Goal: Task Accomplishment & Management: Use online tool/utility

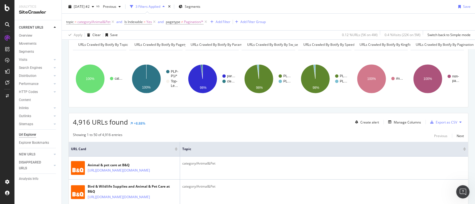
scroll to position [37, 0]
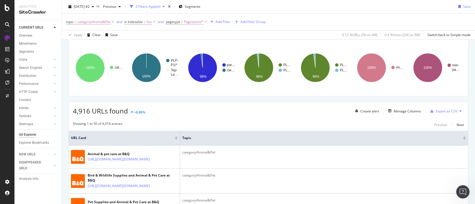
click at [459, 111] on icon at bounding box center [460, 111] width 2 height 3
click at [438, 110] on span "Export XML Sitemaps" at bounding box center [430, 110] width 33 height 5
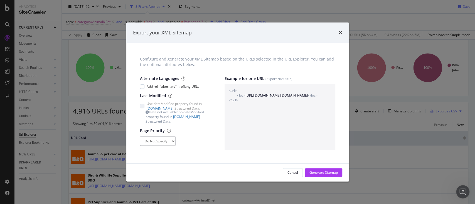
click at [339, 33] on icon "times" at bounding box center [340, 33] width 3 height 4
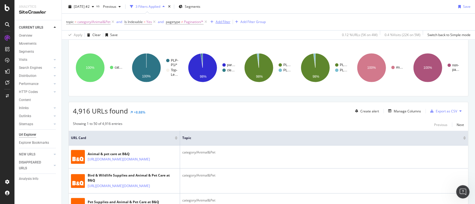
click at [226, 21] on div "Add Filter" at bounding box center [222, 21] width 15 height 5
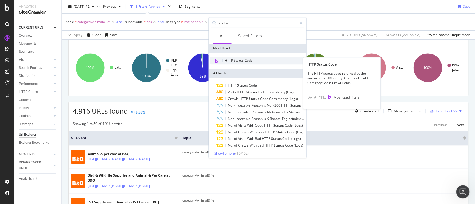
type input "status"
click at [246, 60] on span "HTTP Status Code" at bounding box center [238, 60] width 28 height 5
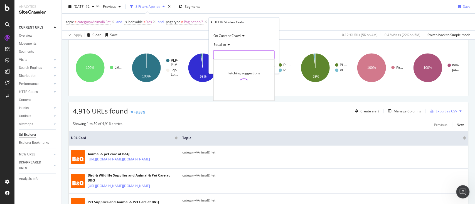
click at [243, 51] on input "number" at bounding box center [243, 54] width 61 height 9
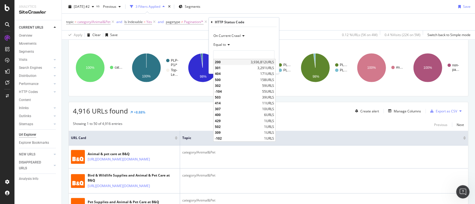
click at [234, 63] on span "200" at bounding box center [232, 62] width 34 height 5
type input "200"
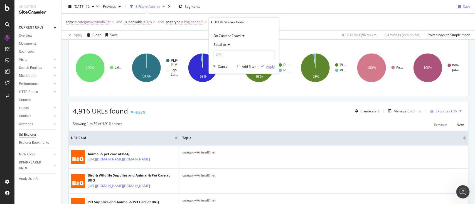
click at [272, 66] on div "Apply" at bounding box center [270, 66] width 9 height 5
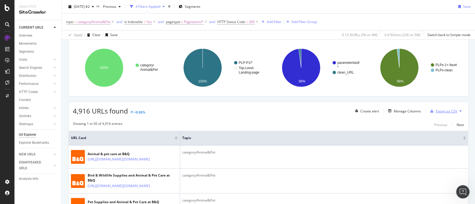
click at [436, 110] on div "Export as CSV" at bounding box center [445, 111] width 21 height 5
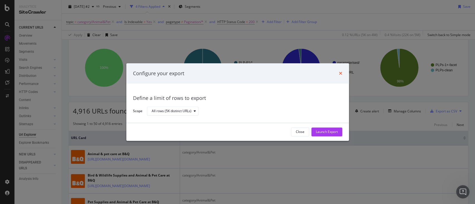
click at [339, 74] on icon "times" at bounding box center [340, 73] width 3 height 4
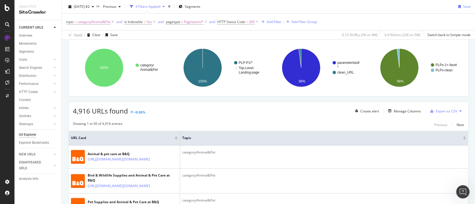
click at [457, 111] on button at bounding box center [460, 111] width 7 height 9
click at [432, 110] on span "Export XML Sitemaps" at bounding box center [430, 110] width 33 height 5
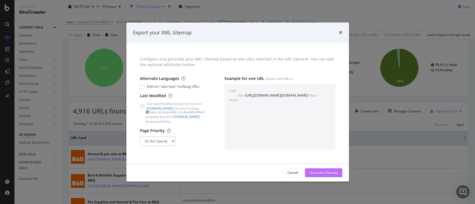
click at [325, 169] on div "Generate Sitemap" at bounding box center [323, 173] width 28 height 8
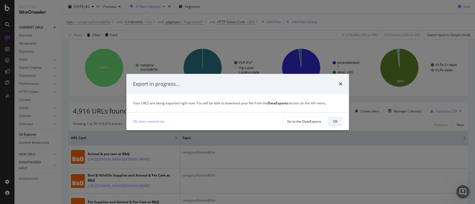
click at [333, 123] on div "OK" at bounding box center [335, 121] width 4 height 5
click at [319, 88] on div "Export complete!" at bounding box center [237, 84] width 209 height 7
click at [335, 123] on div "OK" at bounding box center [335, 121] width 4 height 5
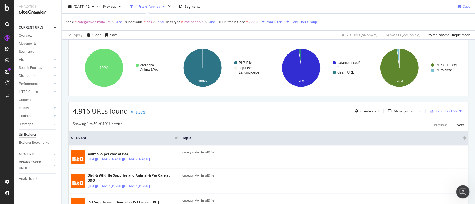
click at [460, 12] on div "2025 Sep. 15th #2 vs Previous 4 Filters Applied Segments Save" at bounding box center [268, 7] width 413 height 11
click at [106, 22] on span "category/Animal&Pet" at bounding box center [93, 22] width 33 height 8
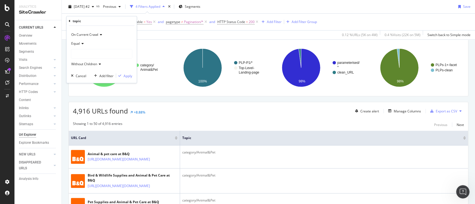
click at [106, 52] on div at bounding box center [101, 53] width 61 height 9
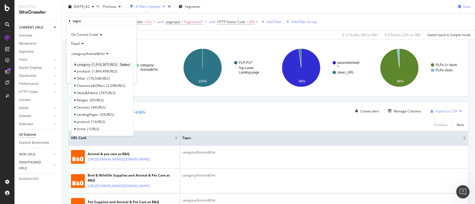
click at [76, 64] on div "category 1,916,367 URLS Select" at bounding box center [102, 65] width 59 height 6
click at [74, 64] on icon at bounding box center [75, 64] width 2 height 3
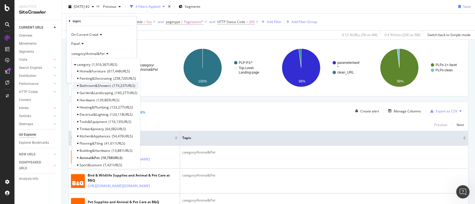
click at [101, 86] on span "Bathroom&Showers" at bounding box center [95, 85] width 31 height 5
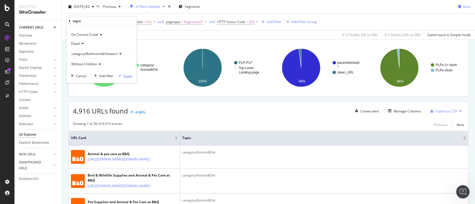
click at [125, 75] on div "Apply" at bounding box center [127, 75] width 9 height 5
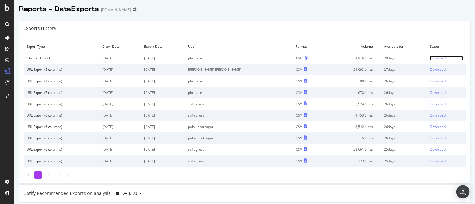
drag, startPoint x: 426, startPoint y: 59, endPoint x: 421, endPoint y: 59, distance: 4.5
click at [430, 59] on div "Download" at bounding box center [438, 58] width 16 height 5
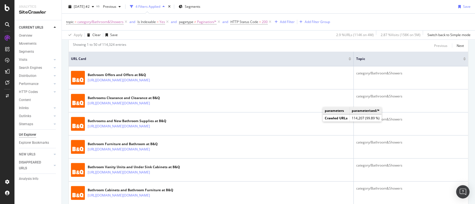
scroll to position [37, 0]
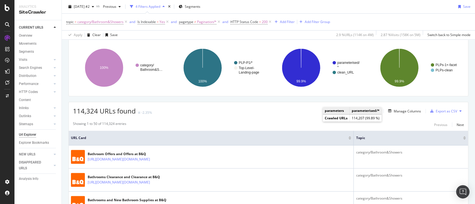
click at [459, 110] on icon at bounding box center [460, 111] width 2 height 3
click at [440, 112] on span "Export XML Sitemaps" at bounding box center [430, 110] width 33 height 5
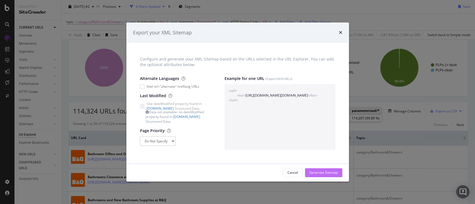
click at [323, 174] on div "Generate Sitemap" at bounding box center [323, 173] width 28 height 5
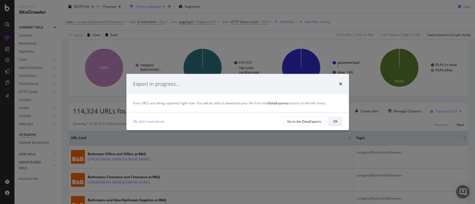
click at [335, 121] on div "OK" at bounding box center [335, 121] width 4 height 5
click at [333, 122] on div "OK" at bounding box center [335, 121] width 4 height 5
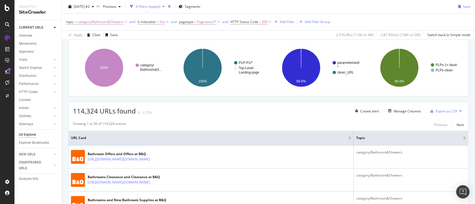
click at [394, 12] on div "2025 Sep. 15th #2 vs Previous 4 Filters Applied Segments Save" at bounding box center [268, 7] width 413 height 11
click at [113, 19] on span "category/Bathroom&Showers" at bounding box center [100, 22] width 46 height 8
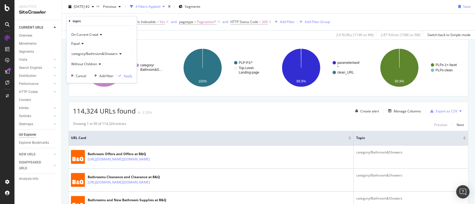
click at [100, 52] on span "category/Bathroom&Showers" at bounding box center [94, 53] width 46 height 5
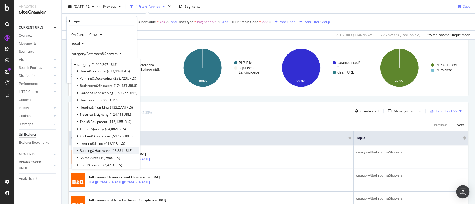
click at [105, 150] on span "Building&Hardware" at bounding box center [95, 150] width 31 height 5
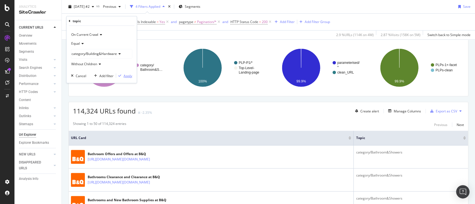
click at [126, 76] on div "Apply" at bounding box center [127, 75] width 9 height 5
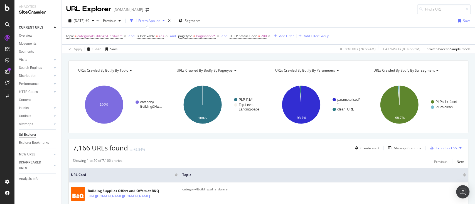
drag, startPoint x: 283, startPoint y: 145, endPoint x: 294, endPoint y: 147, distance: 10.8
click at [284, 146] on div "7,166 URLs found +2.84% Create alert Manage Columns Export as CSV" at bounding box center [268, 146] width 399 height 14
click at [457, 148] on button at bounding box center [460, 148] width 7 height 9
click at [435, 147] on span "Export XML Sitemaps" at bounding box center [430, 147] width 33 height 5
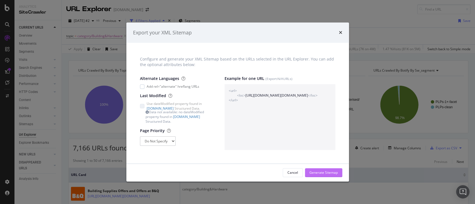
click at [334, 173] on div "Generate Sitemap" at bounding box center [323, 173] width 28 height 5
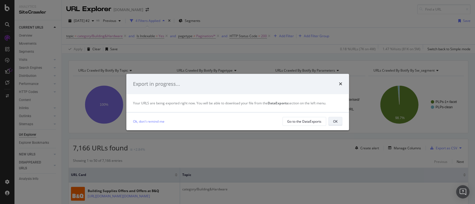
click at [338, 122] on button "OK" at bounding box center [335, 121] width 14 height 9
click at [335, 123] on div "OK" at bounding box center [335, 121] width 4 height 5
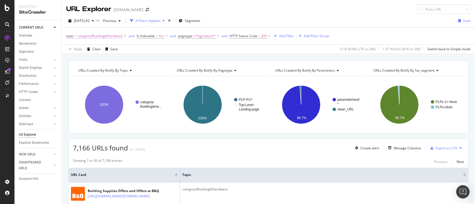
click at [98, 35] on span "category/Building&Hardware" at bounding box center [99, 36] width 45 height 8
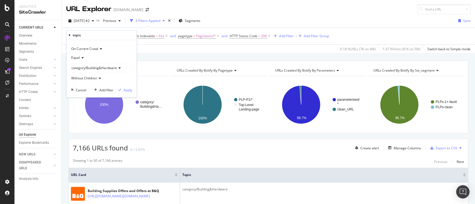
click at [94, 68] on span "category/Building&Hardware" at bounding box center [93, 68] width 45 height 5
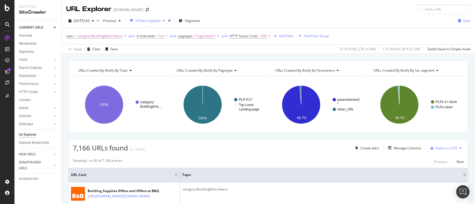
click at [200, 57] on div "URLs Crawled By Botify By topic Chart (by Value) Table Expand Export as CSV Exp…" at bounding box center [268, 60] width 413 height 13
click at [353, 24] on div "2025 Sep. 15th #2 vs Previous 4 Filters Applied Segments Save" at bounding box center [268, 21] width 413 height 11
click at [112, 36] on span "category/Building&Hardware" at bounding box center [99, 36] width 45 height 8
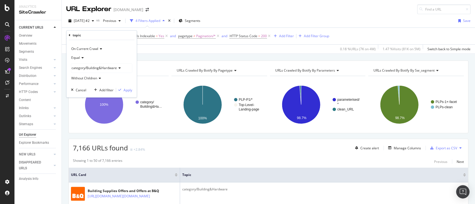
click at [88, 68] on span "category/Building&Hardware" at bounding box center [93, 68] width 45 height 5
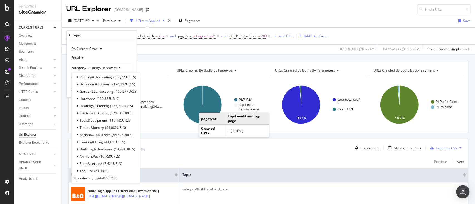
scroll to position [15, 0]
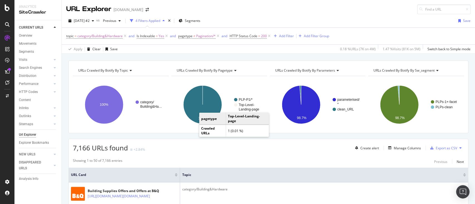
click at [161, 57] on div "URLs Crawled By Botify By topic Chart (by Value) Table Expand Export as CSV Exp…" at bounding box center [268, 60] width 413 height 13
click at [124, 36] on icon at bounding box center [125, 36] width 5 height 6
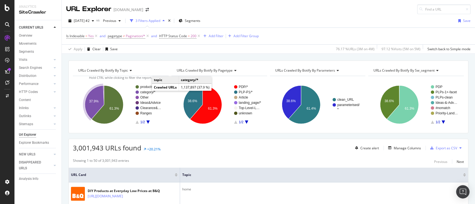
click at [147, 91] on text "category/*" at bounding box center [147, 92] width 15 height 4
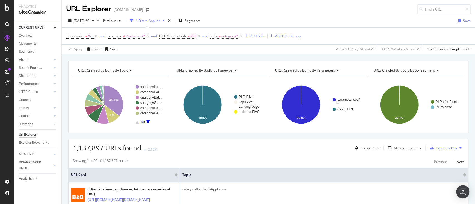
click at [148, 123] on rect "A chart." at bounding box center [148, 104] width 27 height 39
click at [146, 123] on rect "A chart." at bounding box center [148, 104] width 27 height 39
click at [148, 121] on icon "A chart." at bounding box center [147, 122] width 3 height 3
click at [138, 123] on icon "A chart." at bounding box center [136, 122] width 3 height 3
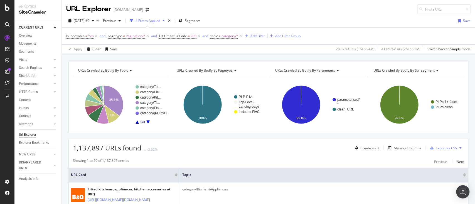
click at [138, 122] on icon "A chart." at bounding box center [136, 122] width 3 height 3
click at [148, 122] on icon "A chart." at bounding box center [147, 122] width 3 height 3
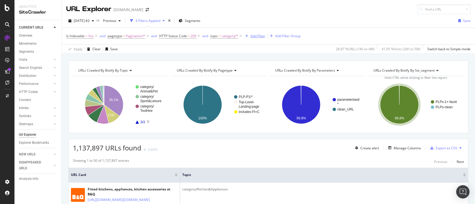
click at [256, 33] on div "Add Filter" at bounding box center [254, 36] width 22 height 6
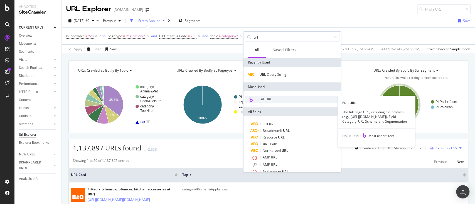
type input "url"
click at [273, 98] on div "Full URL" at bounding box center [291, 99] width 95 height 7
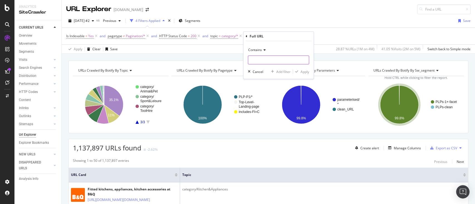
click at [287, 61] on input "text" at bounding box center [278, 60] width 61 height 9
paste input "crafts-stationery-books"
type input "crafts-stationery-books"
click at [303, 72] on div "Apply" at bounding box center [304, 71] width 9 height 5
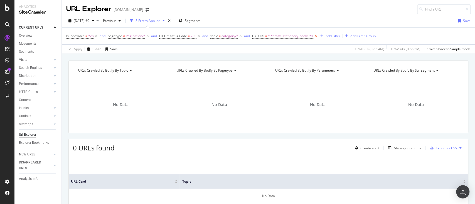
click at [316, 36] on icon at bounding box center [315, 36] width 5 height 6
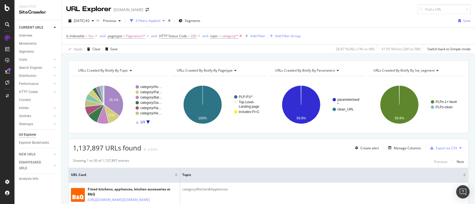
click at [238, 37] on icon at bounding box center [240, 36] width 5 height 6
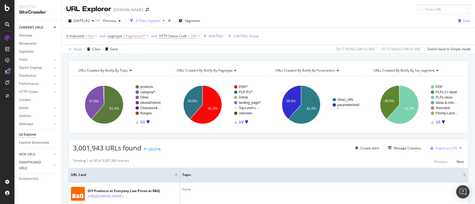
click at [148, 122] on icon "A chart." at bounding box center [147, 122] width 3 height 3
click at [138, 122] on icon "A chart." at bounding box center [136, 122] width 3 height 3
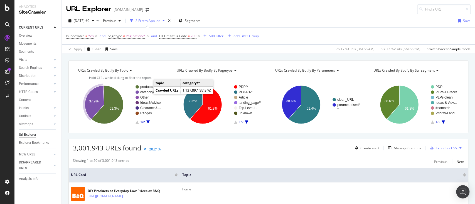
click at [149, 90] on text "category/*" at bounding box center [147, 92] width 15 height 4
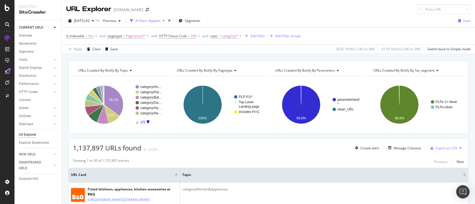
click at [165, 122] on rect "A chart." at bounding box center [120, 105] width 94 height 48
click at [147, 124] on rect "A chart." at bounding box center [120, 105] width 94 height 48
click at [150, 121] on rect "A chart." at bounding box center [148, 104] width 27 height 39
click at [159, 122] on rect "A chart." at bounding box center [148, 104] width 27 height 39
drag, startPoint x: 160, startPoint y: 133, endPoint x: 154, endPoint y: 127, distance: 7.9
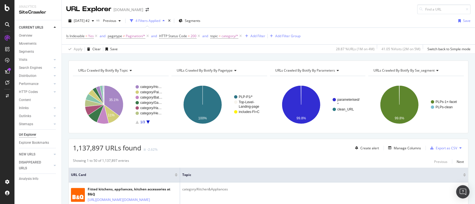
click at [160, 132] on div "URLs Crawled By Botify By topic Chart (by Value) Table Expand Export as CSV Exp…" at bounding box center [268, 97] width 400 height 73
click at [149, 122] on icon "A chart." at bounding box center [147, 122] width 3 height 3
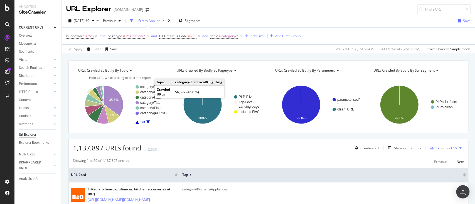
click at [149, 92] on rect "A chart." at bounding box center [151, 92] width 22 height 3
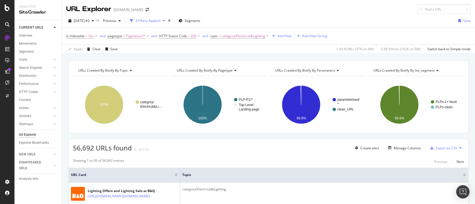
click at [457, 149] on button at bounding box center [460, 148] width 7 height 9
click at [432, 148] on span "Export XML Sitemaps" at bounding box center [430, 147] width 33 height 5
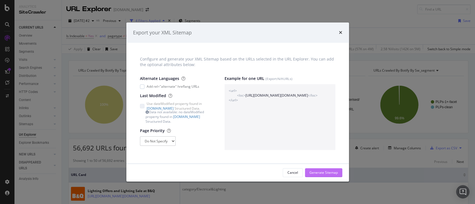
click at [320, 172] on div "Generate Sitemap" at bounding box center [323, 173] width 28 height 5
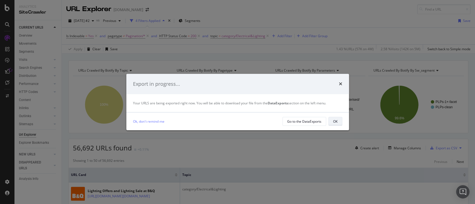
click at [336, 119] on div "OK" at bounding box center [335, 122] width 4 height 8
click at [333, 119] on div "OK" at bounding box center [335, 122] width 4 height 8
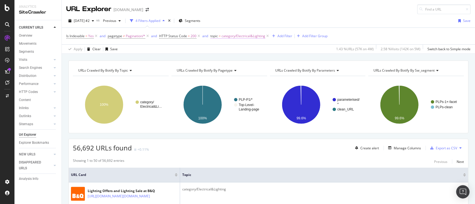
click at [240, 37] on span "category/Electrical&Lighting" at bounding box center [243, 36] width 44 height 8
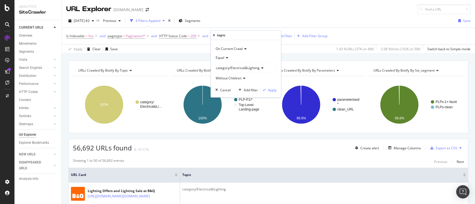
click at [247, 69] on span "category/Electrical&Lighting" at bounding box center [237, 68] width 44 height 5
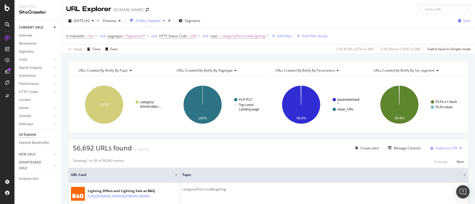
click at [378, 8] on div "URL Explorer www.diy.com" at bounding box center [268, 7] width 413 height 14
click at [382, 21] on div "2025 Sep. 15th #2 vs Previous 4 Filters Applied Segments Save" at bounding box center [268, 21] width 413 height 11
click at [225, 35] on span "category/Electrical&Lighting" at bounding box center [243, 36] width 44 height 8
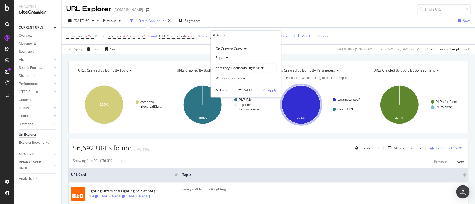
click at [247, 70] on span "category/Electrical&Lighting" at bounding box center [237, 68] width 44 height 5
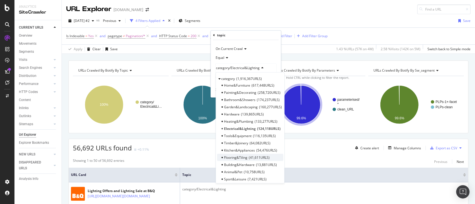
click at [256, 160] on span "41,611 URLS" at bounding box center [258, 157] width 21 height 5
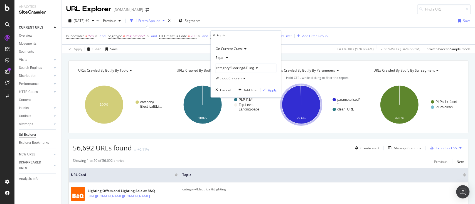
click at [267, 90] on div "button" at bounding box center [264, 89] width 8 height 3
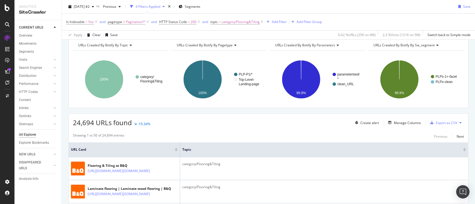
scroll to position [37, 0]
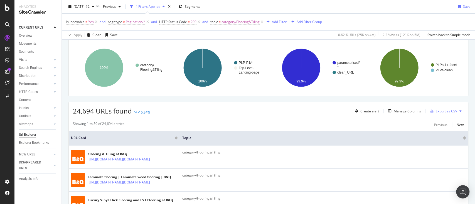
click at [459, 112] on icon at bounding box center [460, 111] width 2 height 3
click at [430, 112] on span "Export XML Sitemaps" at bounding box center [430, 110] width 33 height 5
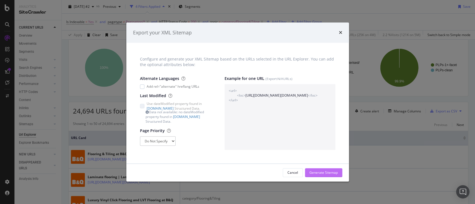
click at [333, 172] on div "Generate Sitemap" at bounding box center [323, 173] width 28 height 5
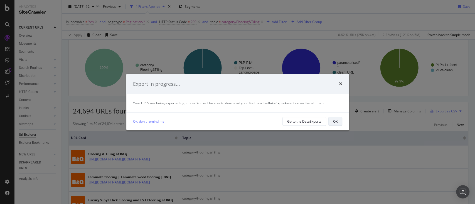
click at [335, 121] on div "OK" at bounding box center [335, 121] width 4 height 5
click at [336, 120] on div "OK" at bounding box center [335, 121] width 4 height 5
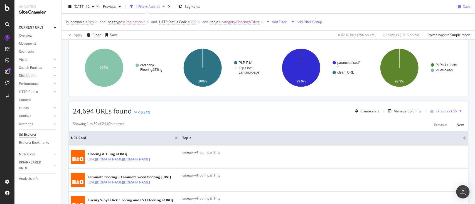
drag, startPoint x: 329, startPoint y: 119, endPoint x: 322, endPoint y: 114, distance: 8.6
click at [229, 23] on span "category/Flooring&Tiling" at bounding box center [240, 22] width 38 height 8
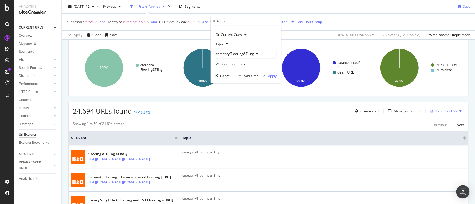
click at [247, 56] on span "category/Flooring&Tiling" at bounding box center [234, 53] width 38 height 5
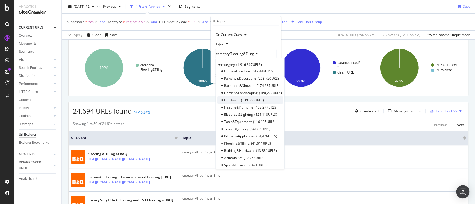
click at [256, 101] on span "139,865 URLS" at bounding box center [251, 100] width 23 height 5
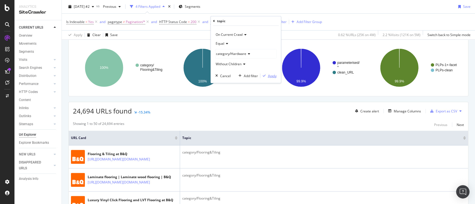
click at [267, 76] on div "button" at bounding box center [264, 75] width 8 height 3
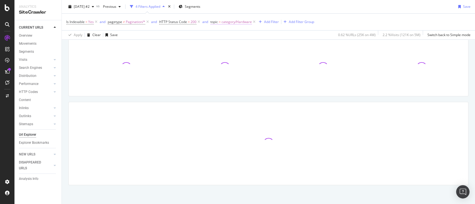
click at [234, 23] on span "category/Hardware" at bounding box center [236, 22] width 30 height 8
click at [235, 64] on span "Without Children" at bounding box center [228, 64] width 26 height 5
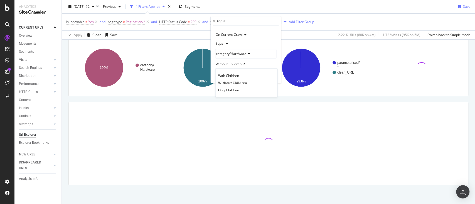
click at [242, 64] on icon at bounding box center [243, 64] width 4 height 3
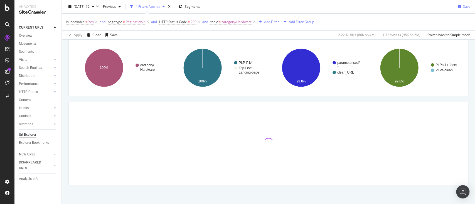
click at [345, 18] on div "Is Indexable = Yes and pagetype ≠ Pagination/* and HTTP Status Code = 200 and t…" at bounding box center [268, 22] width 404 height 17
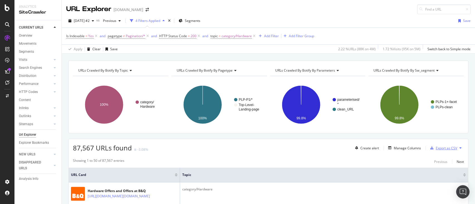
click at [449, 148] on div "Export as CSV" at bounding box center [445, 148] width 21 height 5
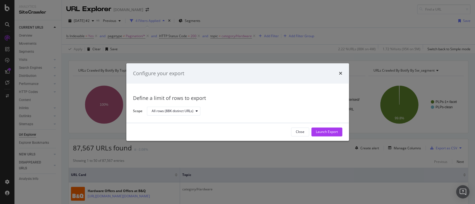
click at [339, 72] on icon "times" at bounding box center [340, 73] width 3 height 4
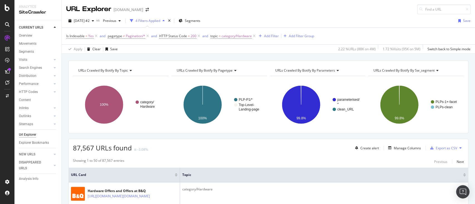
click at [459, 147] on icon at bounding box center [460, 148] width 2 height 3
click at [435, 147] on span "Export XML Sitemaps" at bounding box center [430, 147] width 33 height 5
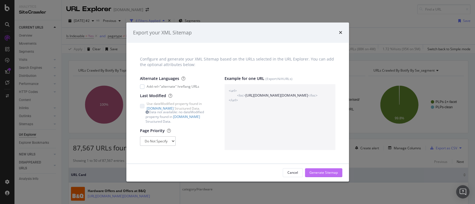
click at [317, 171] on div "Generate Sitemap" at bounding box center [323, 173] width 28 height 5
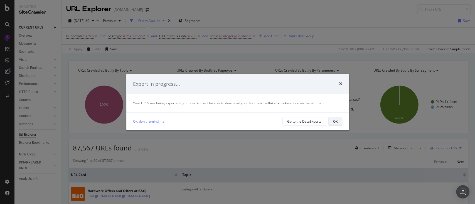
click at [336, 122] on div "OK" at bounding box center [335, 121] width 4 height 5
click at [341, 84] on icon "times" at bounding box center [340, 84] width 3 height 4
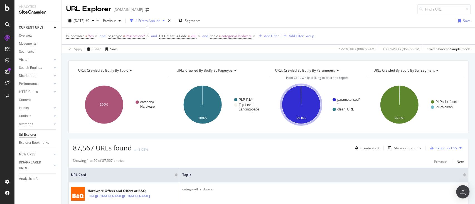
click at [347, 28] on div "Is Indexable = Yes and pagetype ≠ Pagination/* and HTTP Status Code = 200 and t…" at bounding box center [268, 36] width 404 height 17
click at [378, 5] on div "URL Explorer www.diy.com" at bounding box center [268, 7] width 413 height 14
click at [240, 37] on span "category/Hardware" at bounding box center [236, 36] width 30 height 8
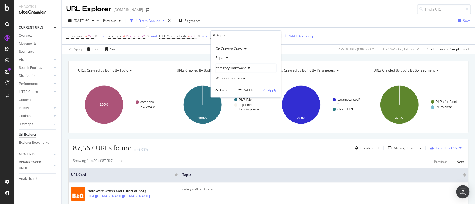
click at [240, 67] on span "category/Hardware" at bounding box center [230, 68] width 30 height 5
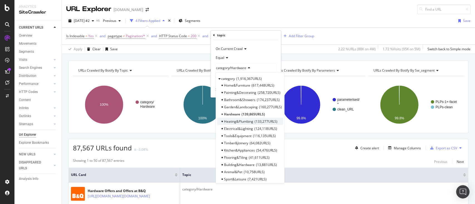
click at [251, 123] on span "Heating&Plumbing" at bounding box center [238, 121] width 29 height 5
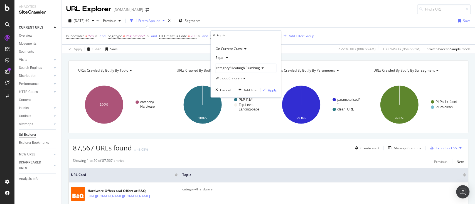
click at [267, 88] on div "button" at bounding box center [264, 89] width 8 height 3
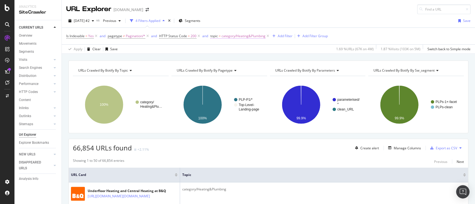
click at [230, 35] on span "category/Heating&Plumbing" at bounding box center [243, 36] width 44 height 8
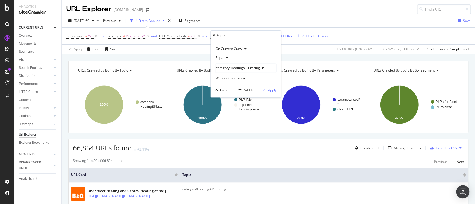
click at [245, 67] on span "category/Heating&Plumbing" at bounding box center [237, 68] width 44 height 5
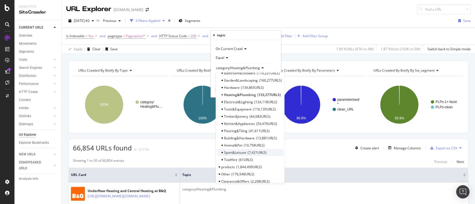
scroll to position [37, 0]
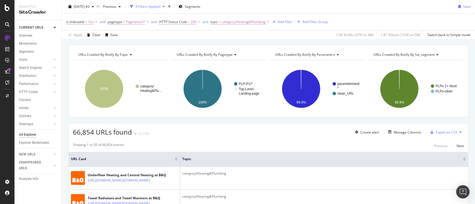
scroll to position [0, 0]
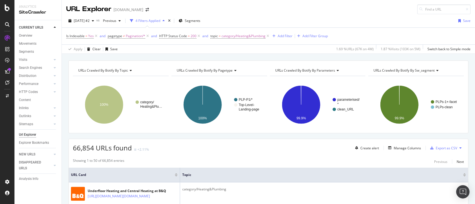
click at [457, 150] on button at bounding box center [460, 148] width 7 height 9
click at [443, 148] on span "Export XML Sitemaps" at bounding box center [430, 147] width 33 height 5
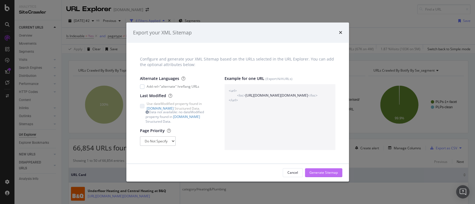
click at [323, 169] on div "Generate Sitemap" at bounding box center [323, 173] width 28 height 8
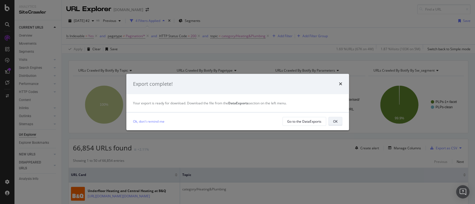
click at [339, 123] on button "OK" at bounding box center [335, 121] width 14 height 9
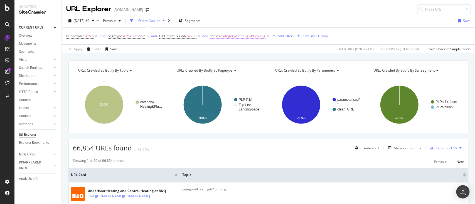
click at [240, 37] on span "category/Heating&Plumbing" at bounding box center [243, 36] width 44 height 8
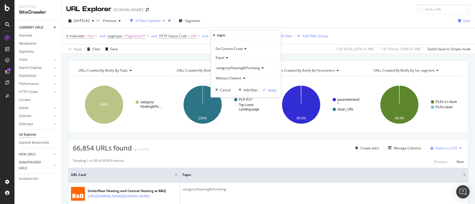
click at [253, 69] on span "category/Heating&Plumbing" at bounding box center [237, 68] width 44 height 5
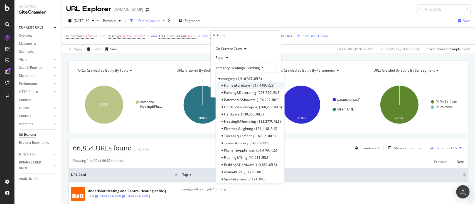
click at [260, 84] on span "617,448 URLS" at bounding box center [262, 85] width 23 height 5
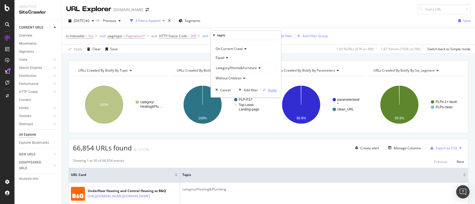
click at [271, 89] on div "Apply" at bounding box center [271, 90] width 9 height 5
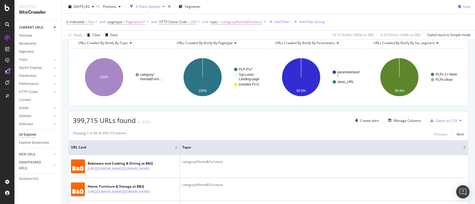
scroll to position [37, 0]
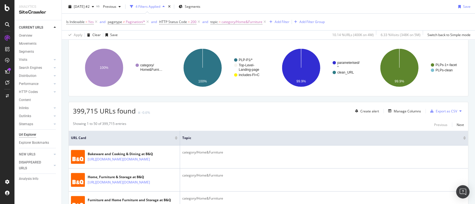
click at [459, 111] on icon at bounding box center [460, 111] width 2 height 3
click at [436, 112] on span "Export XML Sitemaps" at bounding box center [430, 110] width 33 height 5
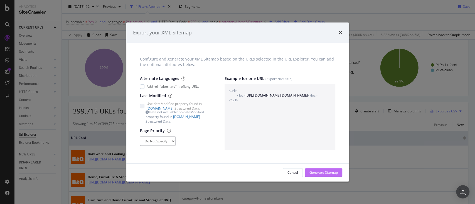
click at [318, 172] on div "Generate Sitemap" at bounding box center [323, 173] width 28 height 5
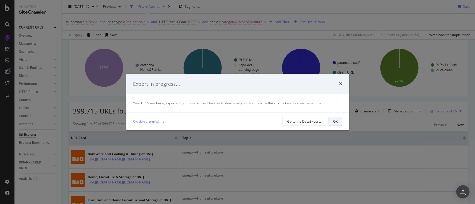
click at [332, 123] on button "OK" at bounding box center [335, 121] width 14 height 9
click at [338, 120] on button "OK" at bounding box center [335, 121] width 14 height 9
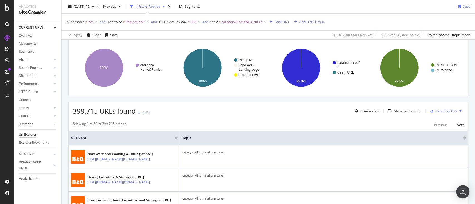
click at [370, 22] on div "Is Indexable = Yes and pagetype ≠ Pagination/* and HTTP Status Code = 200 and t…" at bounding box center [268, 22] width 404 height 17
click at [229, 22] on span "category/Home&Furniture" at bounding box center [241, 22] width 41 height 8
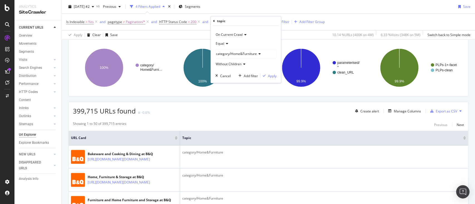
click at [238, 56] on span "category/Home&Furniture" at bounding box center [235, 53] width 41 height 5
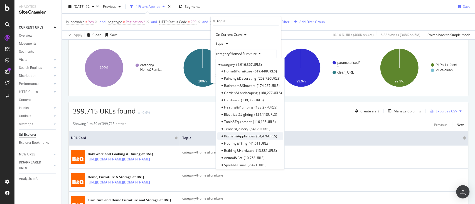
click at [257, 136] on span "54,476 URLS" at bounding box center [266, 136] width 21 height 5
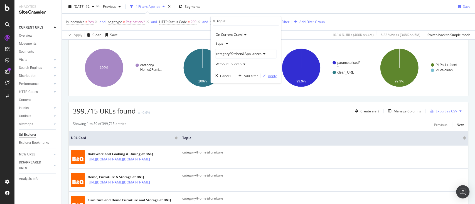
click at [267, 74] on div "button" at bounding box center [264, 75] width 8 height 3
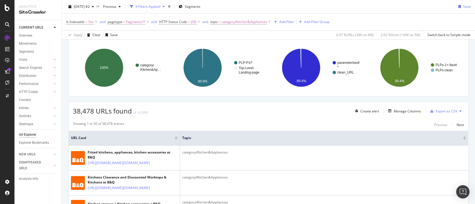
click at [459, 110] on icon at bounding box center [460, 111] width 2 height 3
click at [436, 112] on span "Export XML Sitemaps" at bounding box center [430, 110] width 33 height 5
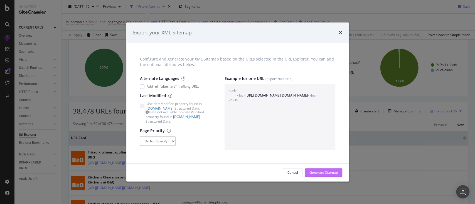
click at [333, 171] on div "Generate Sitemap" at bounding box center [323, 173] width 28 height 5
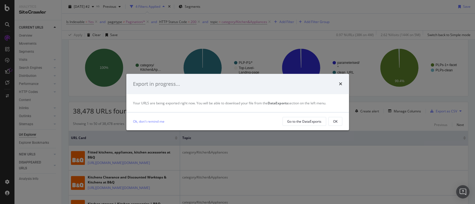
drag, startPoint x: 332, startPoint y: 123, endPoint x: 333, endPoint y: 117, distance: 6.2
click at [332, 123] on button "OK" at bounding box center [335, 121] width 14 height 9
click at [334, 119] on div "OK" at bounding box center [335, 121] width 4 height 5
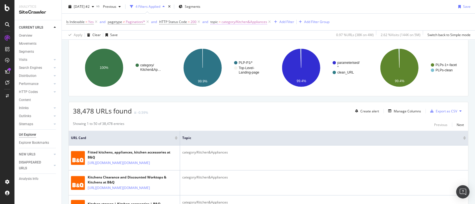
click at [240, 22] on span "category/Kitchen&Appliances" at bounding box center [244, 22] width 46 height 8
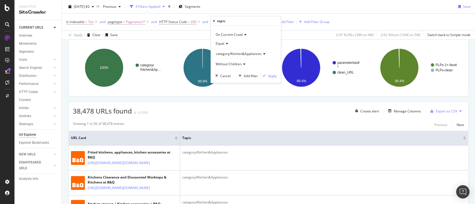
click at [241, 56] on span "category/Kitchen&Appliances" at bounding box center [238, 53] width 46 height 5
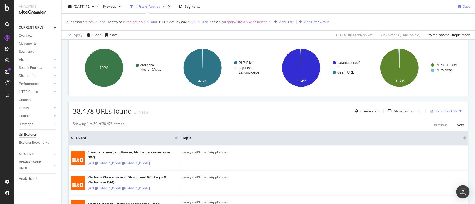
click at [400, 17] on div "Is Indexable = Yes and pagetype ≠ Pagination/* and HTTP Status Code = 200 and t…" at bounding box center [268, 22] width 404 height 17
click at [247, 22] on span "category/Kitchen&Appliances" at bounding box center [244, 22] width 46 height 8
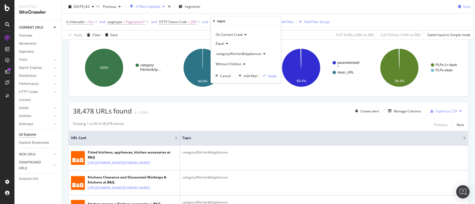
click at [251, 56] on span "category/Kitchen&Appliances" at bounding box center [238, 53] width 46 height 5
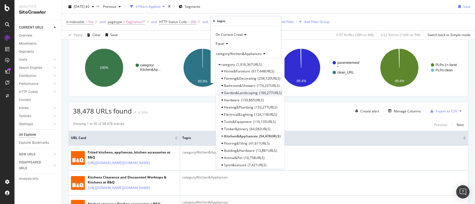
click at [256, 92] on span "Garden&Landscaping" at bounding box center [241, 92] width 34 height 5
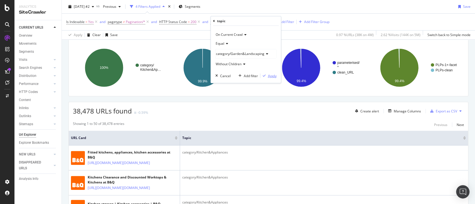
click at [267, 77] on div "button" at bounding box center [264, 75] width 8 height 3
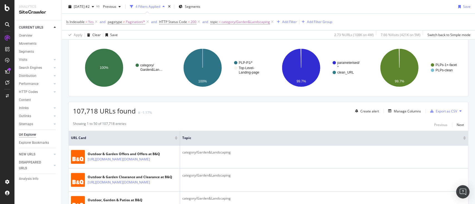
click at [459, 111] on icon at bounding box center [460, 111] width 2 height 3
click at [442, 111] on span "Export XML Sitemaps" at bounding box center [430, 110] width 33 height 5
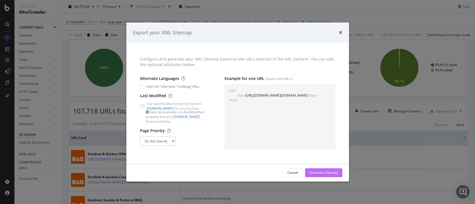
click at [327, 171] on div "Generate Sitemap" at bounding box center [323, 173] width 28 height 5
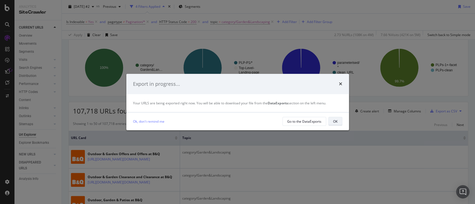
click at [335, 122] on div "OK" at bounding box center [335, 121] width 4 height 5
click at [334, 118] on div "OK" at bounding box center [335, 122] width 4 height 8
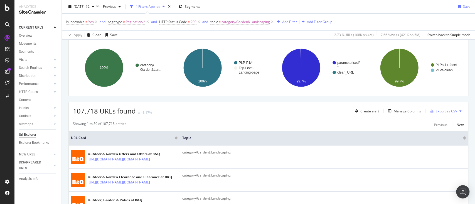
drag, startPoint x: 363, startPoint y: 21, endPoint x: 314, endPoint y: 33, distance: 49.5
click at [363, 21] on div "Is Indexable = Yes and pagetype ≠ Pagination/* and HTTP Status Code = 200 and t…" at bounding box center [268, 22] width 404 height 17
click at [248, 21] on span "category/Garden&Landscaping" at bounding box center [245, 22] width 48 height 8
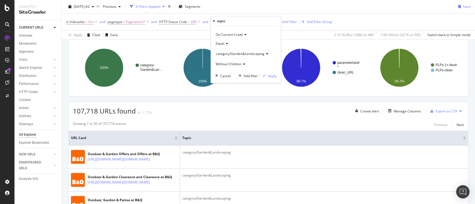
click at [244, 51] on div "category/Garden&Landscaping" at bounding box center [245, 53] width 61 height 9
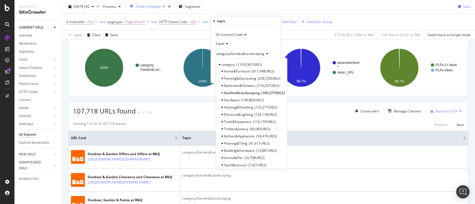
click at [255, 79] on span "Painting&Decorating" at bounding box center [240, 78] width 32 height 5
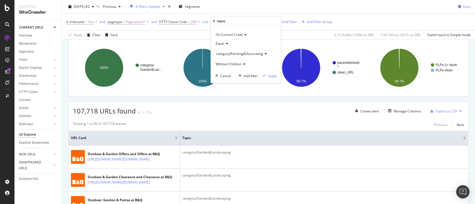
click at [272, 79] on div "On Current Crawl Equal category/Painting&Decorating Without Children Cancel Add…" at bounding box center [245, 54] width 70 height 57
click at [272, 77] on div "Apply" at bounding box center [271, 75] width 9 height 5
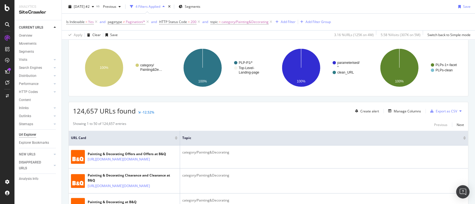
drag, startPoint x: 454, startPoint y: 111, endPoint x: 453, endPoint y: 115, distance: 3.6
click at [459, 111] on icon at bounding box center [460, 111] width 2 height 3
click at [434, 111] on span "Export XML Sitemaps" at bounding box center [430, 110] width 33 height 5
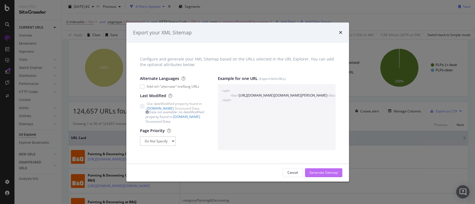
click at [324, 172] on div "Generate Sitemap" at bounding box center [323, 173] width 28 height 5
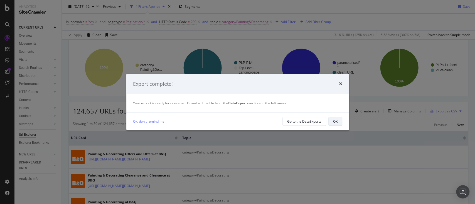
click at [334, 124] on div "OK" at bounding box center [335, 122] width 4 height 8
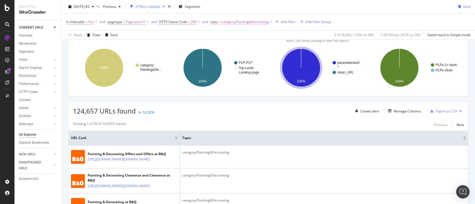
click at [239, 20] on span "category/Painting&Decorating" at bounding box center [244, 22] width 47 height 8
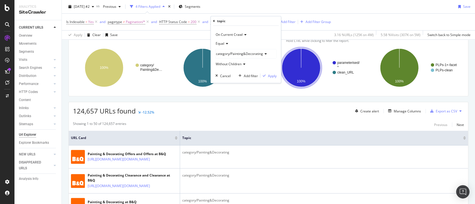
click at [236, 56] on span "category/Painting&Decorating" at bounding box center [238, 53] width 47 height 5
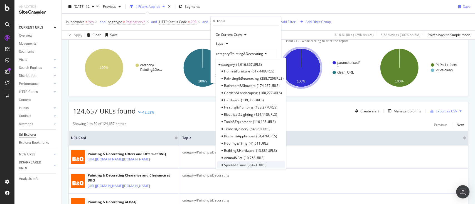
click at [256, 166] on span "7,421 URLS" at bounding box center [256, 165] width 19 height 5
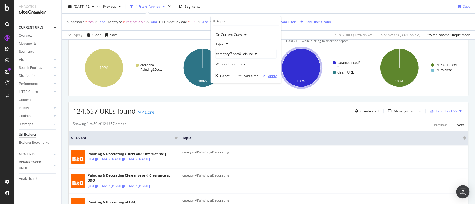
click at [265, 76] on icon "button" at bounding box center [263, 75] width 3 height 3
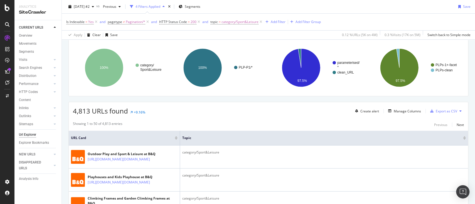
click at [459, 110] on icon at bounding box center [460, 111] width 2 height 3
click at [436, 116] on div "Export XML Sitemaps" at bounding box center [430, 110] width 42 height 13
click at [436, 113] on span "Export XML Sitemaps" at bounding box center [430, 110] width 33 height 5
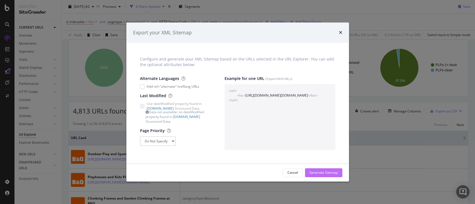
click at [313, 170] on div "Generate Sitemap" at bounding box center [323, 173] width 28 height 8
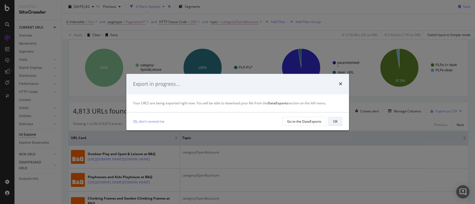
click at [335, 123] on div "OK" at bounding box center [335, 121] width 4 height 5
click at [341, 82] on icon "times" at bounding box center [340, 84] width 3 height 4
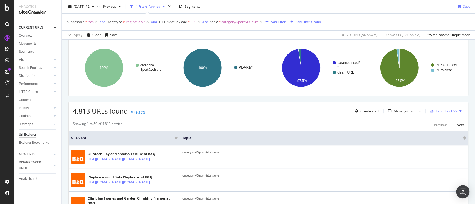
click at [334, 113] on div "4,813 URLs found +9.16% Create alert Manage Columns Export as CSV" at bounding box center [268, 109] width 399 height 14
click at [345, 17] on div "Is Indexable = Yes and pagetype ≠ Pagination/* and HTTP Status Code = 200 and t…" at bounding box center [268, 22] width 404 height 17
click at [245, 20] on span "category/Sport&Leisure" at bounding box center [239, 22] width 37 height 8
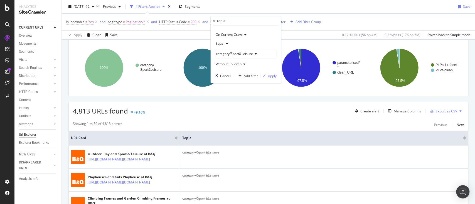
click at [247, 56] on div "category/Sport&Leisure" at bounding box center [245, 53] width 61 height 9
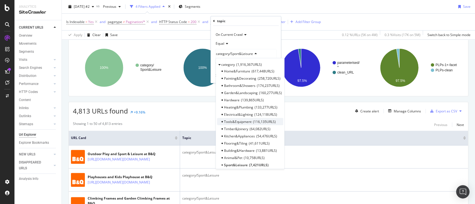
click at [254, 121] on span "116,135 URLS" at bounding box center [263, 121] width 23 height 5
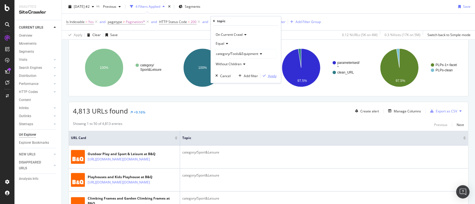
click at [269, 76] on div "Apply" at bounding box center [271, 75] width 9 height 5
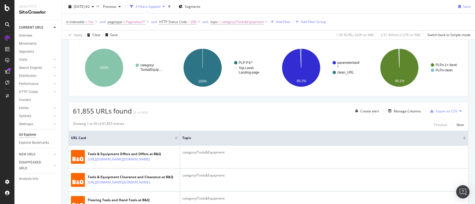
click at [457, 111] on button at bounding box center [460, 111] width 7 height 9
click at [440, 112] on span "Export XML Sitemaps" at bounding box center [430, 110] width 33 height 5
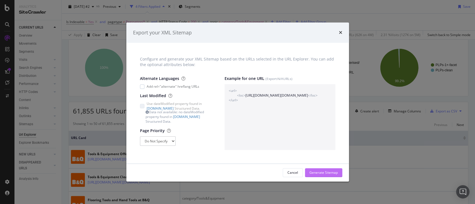
click at [326, 172] on div "Generate Sitemap" at bounding box center [323, 173] width 28 height 5
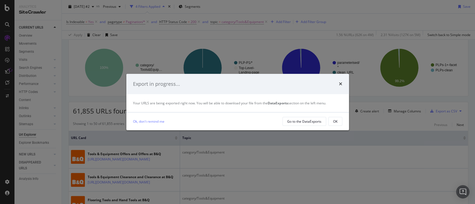
click at [332, 125] on button "OK" at bounding box center [335, 121] width 14 height 9
click at [334, 124] on div "OK" at bounding box center [335, 122] width 4 height 8
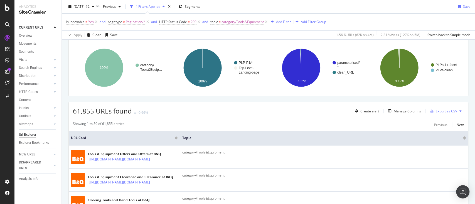
click at [305, 114] on div "61,855 URLs found -0.96% Create alert Manage Columns Export as CSV" at bounding box center [268, 109] width 399 height 14
click at [335, 109] on div "61,855 URLs found -0.96% Create alert Manage Columns Export as CSV" at bounding box center [268, 109] width 399 height 14
click at [240, 19] on span "category/Tools&Equipment" at bounding box center [242, 22] width 42 height 8
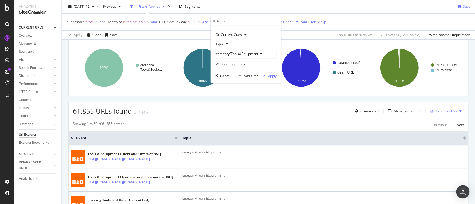
click at [241, 48] on div "Equal category/Tools&Equipment Without Children" at bounding box center [245, 53] width 61 height 29
click at [246, 54] on span "category/Tools&Equipment" at bounding box center [236, 53] width 42 height 5
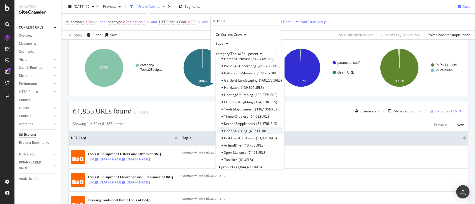
scroll to position [1, 0]
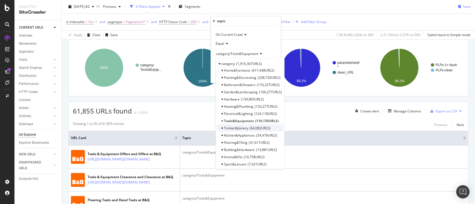
click at [252, 128] on span "64,082 URLS" at bounding box center [259, 128] width 21 height 5
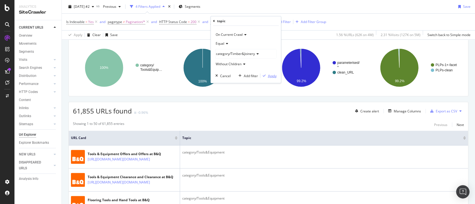
click at [274, 76] on div "Apply" at bounding box center [271, 75] width 9 height 5
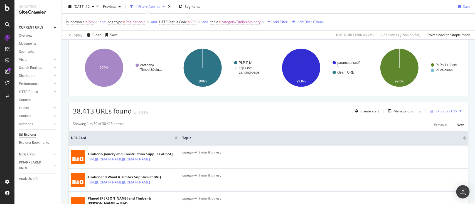
click at [459, 110] on icon at bounding box center [460, 111] width 2 height 3
click at [437, 111] on span "Export XML Sitemaps" at bounding box center [430, 110] width 33 height 5
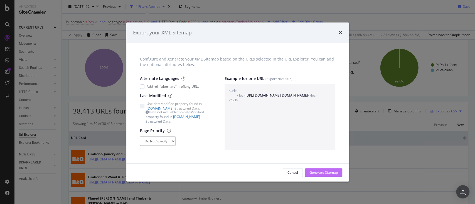
click at [327, 171] on div "Generate Sitemap" at bounding box center [323, 173] width 28 height 5
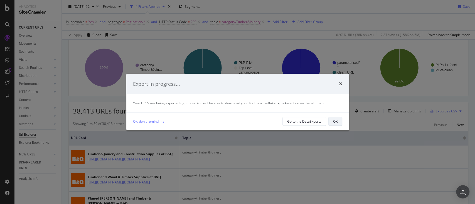
click at [331, 122] on button "OK" at bounding box center [335, 121] width 14 height 9
click at [339, 122] on button "OK" at bounding box center [335, 121] width 14 height 9
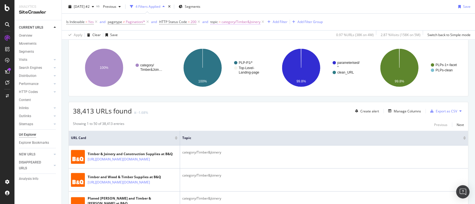
click at [236, 23] on span "category/Timber&Joinery" at bounding box center [240, 22] width 39 height 8
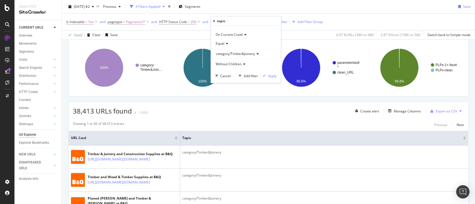
click at [245, 51] on div "category/Timber&Joinery" at bounding box center [245, 53] width 61 height 9
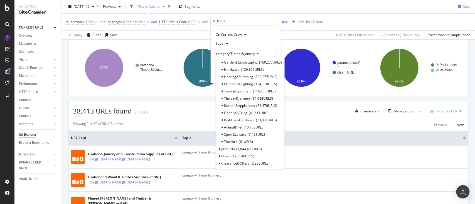
scroll to position [31, 0]
click at [267, 142] on div "ToolHire 61 URLS" at bounding box center [250, 141] width 66 height 7
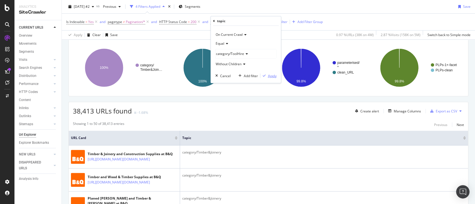
click at [274, 77] on div "Apply" at bounding box center [271, 75] width 9 height 5
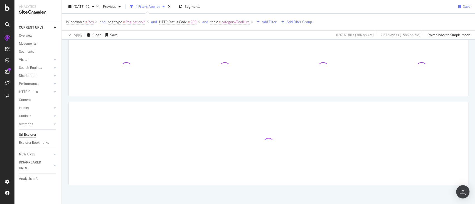
click at [355, 20] on div "Is Indexable = Yes and pagetype ≠ Pagination/* and HTTP Status Code = 200 and t…" at bounding box center [268, 22] width 404 height 17
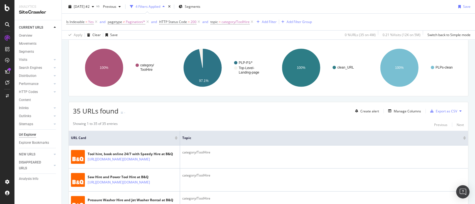
click at [459, 110] on icon at bounding box center [460, 111] width 2 height 3
click at [435, 113] on span "Export XML Sitemaps" at bounding box center [430, 110] width 33 height 5
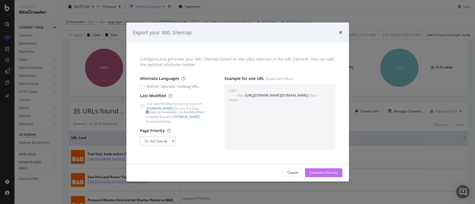
click at [331, 171] on div "Generate Sitemap" at bounding box center [323, 173] width 28 height 5
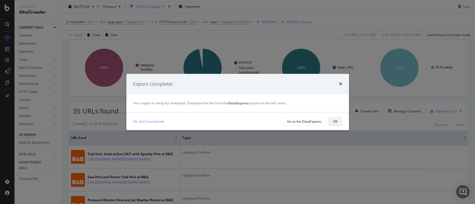
click at [333, 119] on div "OK" at bounding box center [335, 121] width 4 height 5
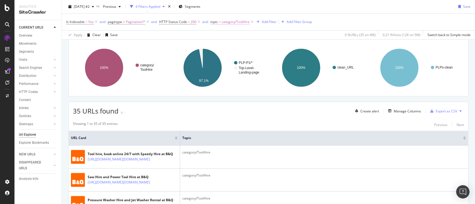
click at [226, 23] on span "category/ToolHire" at bounding box center [235, 22] width 28 height 8
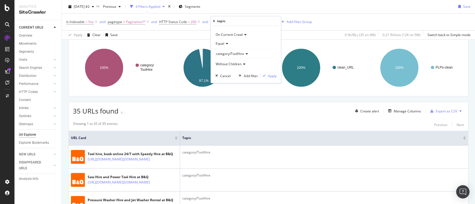
click at [253, 56] on div "category/ToolHire" at bounding box center [245, 53] width 61 height 9
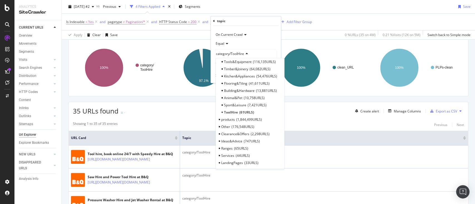
scroll to position [59, 0]
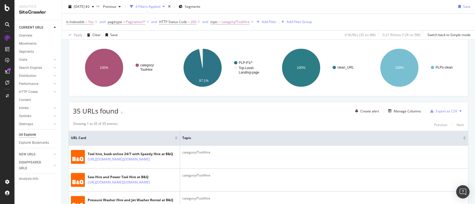
click at [338, 23] on div "Is Indexable = Yes and pagetype ≠ Pagination/* and HTTP Status Code = 200 and t…" at bounding box center [268, 22] width 404 height 17
click at [247, 23] on span "category/ToolHire" at bounding box center [235, 22] width 28 height 8
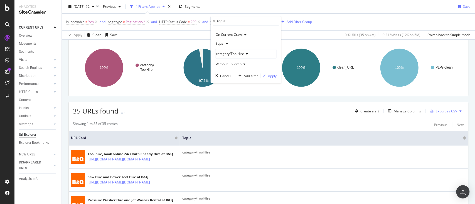
click at [242, 55] on span "category/ToolHire" at bounding box center [229, 53] width 28 height 5
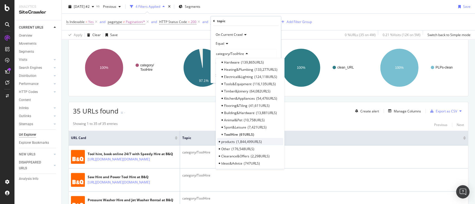
scroll to position [74, 0]
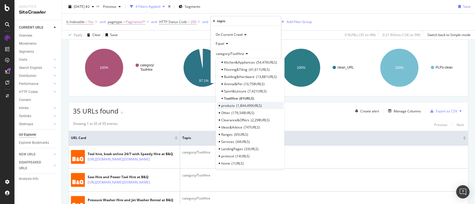
click at [228, 105] on span "products" at bounding box center [228, 105] width 14 height 5
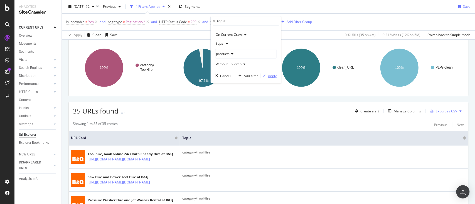
click at [270, 78] on div "Apply" at bounding box center [271, 75] width 9 height 5
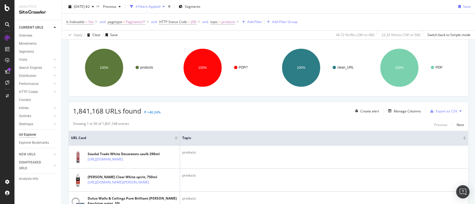
click at [374, 15] on div "Is Indexable = Yes and pagetype ≠ Pagination/* and HTTP Status Code = 200 and t…" at bounding box center [268, 22] width 404 height 17
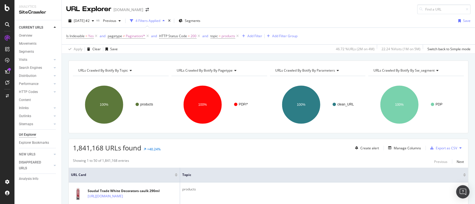
click at [459, 147] on icon at bounding box center [460, 148] width 2 height 3
click at [435, 149] on span "Export XML Sitemaps" at bounding box center [430, 147] width 33 height 5
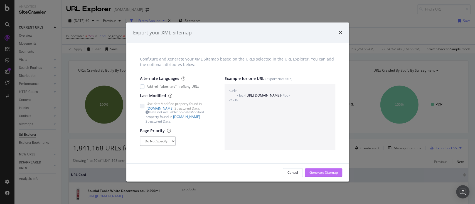
click at [325, 172] on div "Generate Sitemap" at bounding box center [323, 173] width 28 height 5
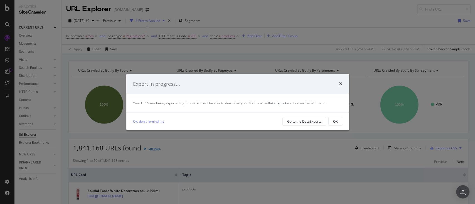
drag, startPoint x: 334, startPoint y: 120, endPoint x: 338, endPoint y: 40, distance: 80.5
click at [334, 120] on div "OK" at bounding box center [335, 121] width 4 height 5
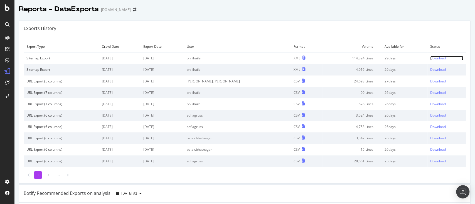
click at [430, 59] on div "Download" at bounding box center [438, 58] width 16 height 5
click at [434, 59] on link "Download" at bounding box center [446, 58] width 33 height 5
click at [430, 58] on div "Download" at bounding box center [438, 58] width 16 height 5
click at [366, 21] on div "Exports History" at bounding box center [244, 29] width 451 height 16
click at [430, 56] on div "Download" at bounding box center [438, 58] width 16 height 5
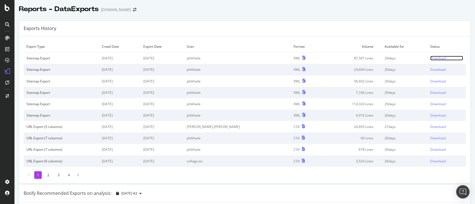
click at [430, 57] on div "Download" at bounding box center [438, 58] width 16 height 5
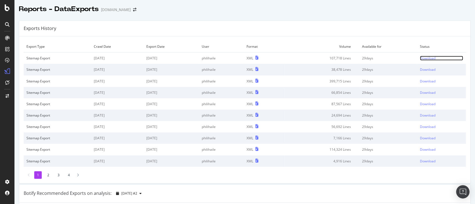
click at [424, 58] on div "Download" at bounding box center [428, 58] width 16 height 5
click at [417, 61] on td "Download" at bounding box center [441, 59] width 49 height 12
click at [420, 59] on div "Download" at bounding box center [428, 58] width 16 height 5
click at [417, 55] on td "Download" at bounding box center [441, 59] width 49 height 12
click at [420, 58] on div "Download" at bounding box center [428, 58] width 16 height 5
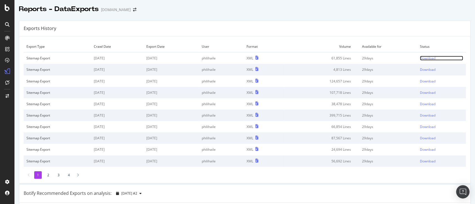
click at [421, 57] on div "Download" at bounding box center [428, 58] width 16 height 5
click at [420, 57] on div "Download" at bounding box center [428, 58] width 16 height 5
